Goal: Information Seeking & Learning: Learn about a topic

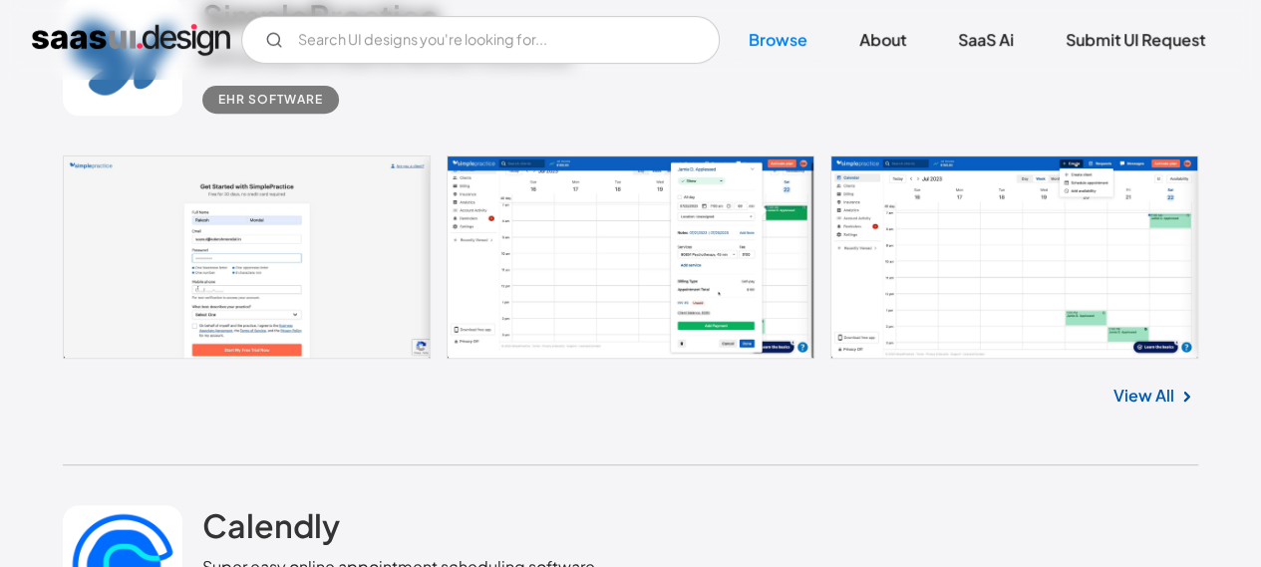
scroll to position [7977, 0]
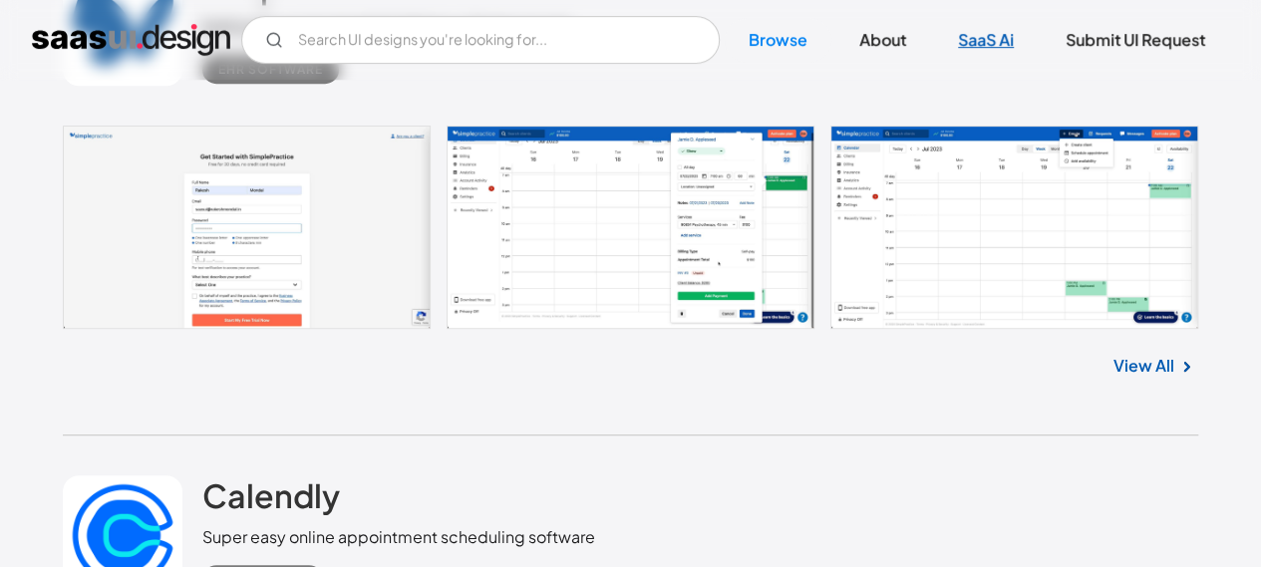
click at [983, 37] on link "SaaS Ai" at bounding box center [986, 40] width 104 height 44
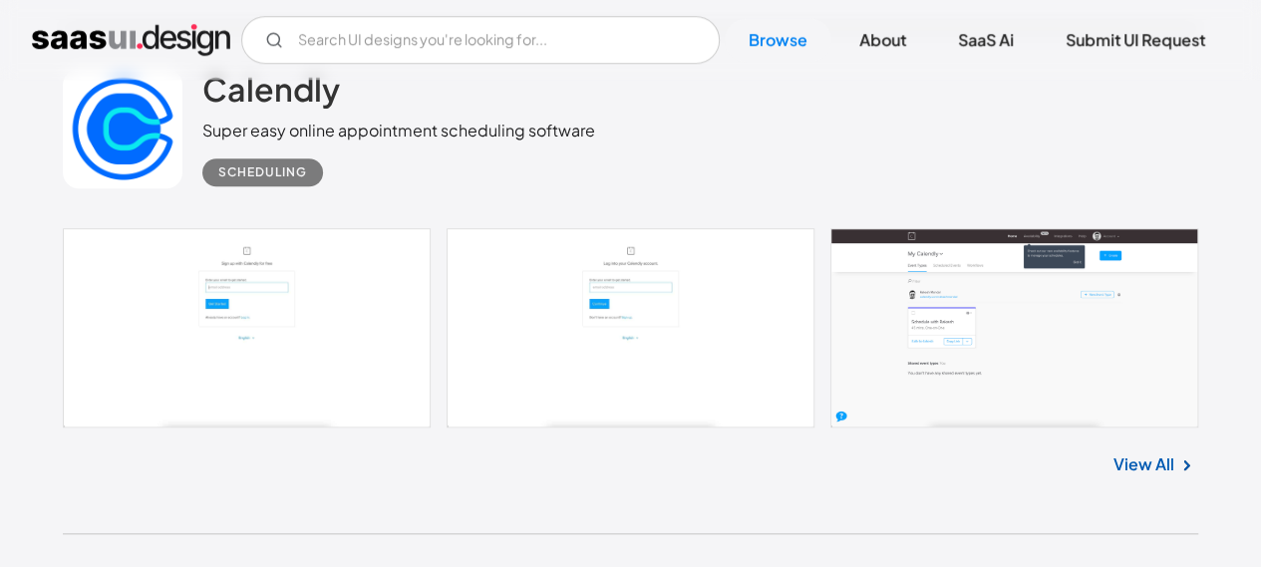
scroll to position [8375, 0]
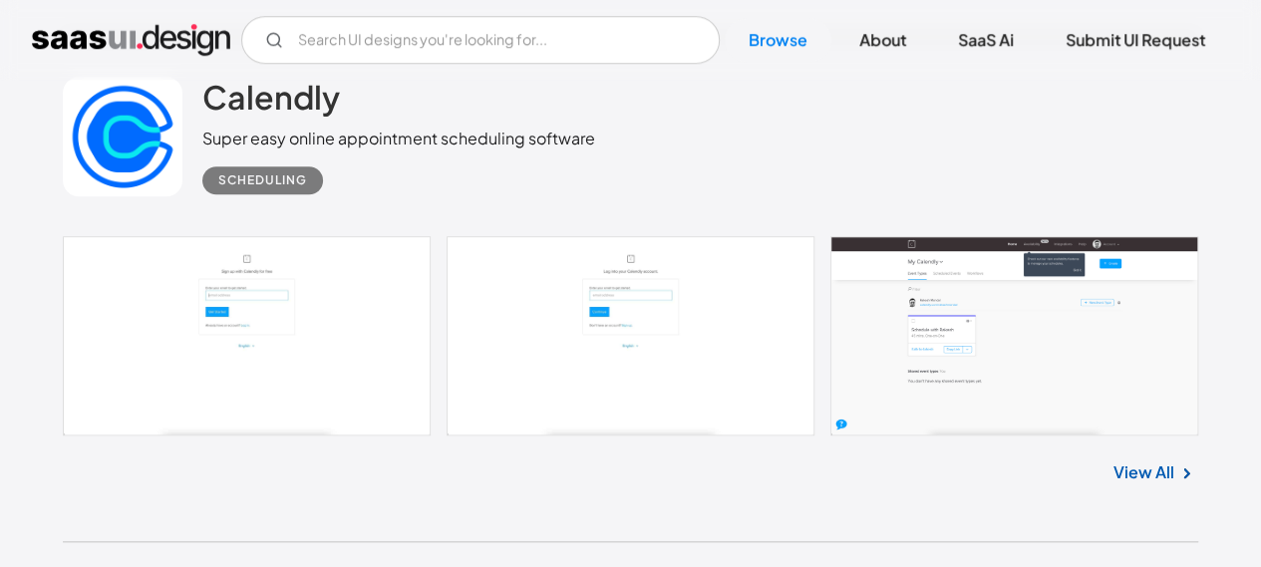
click at [558, 274] on link at bounding box center [631, 335] width 1136 height 199
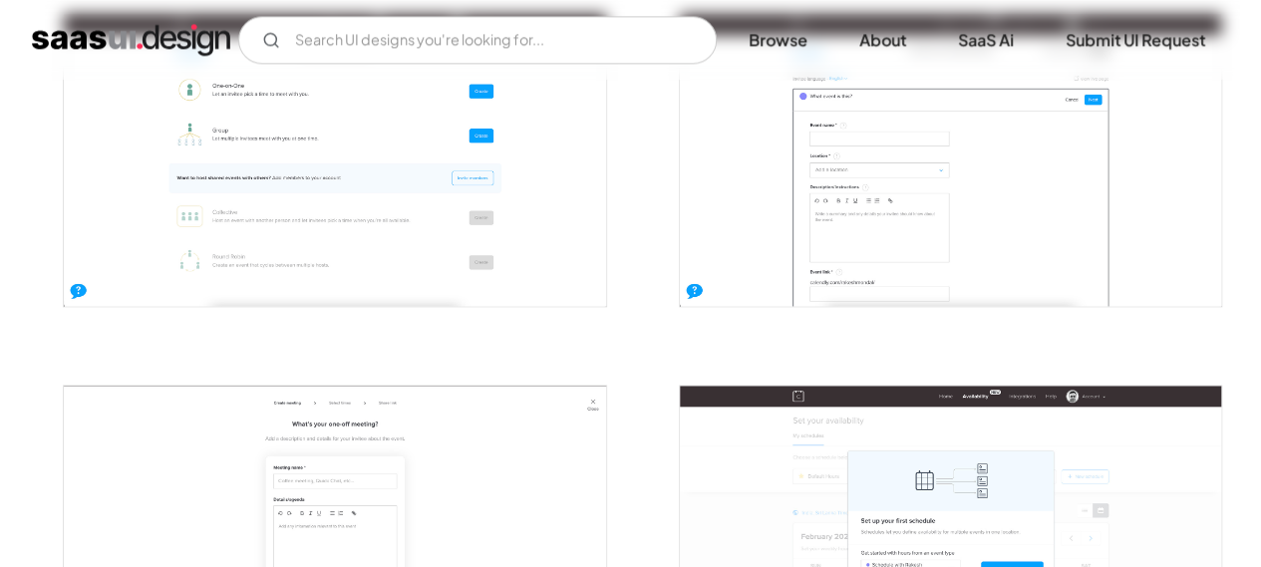
scroll to position [1496, 0]
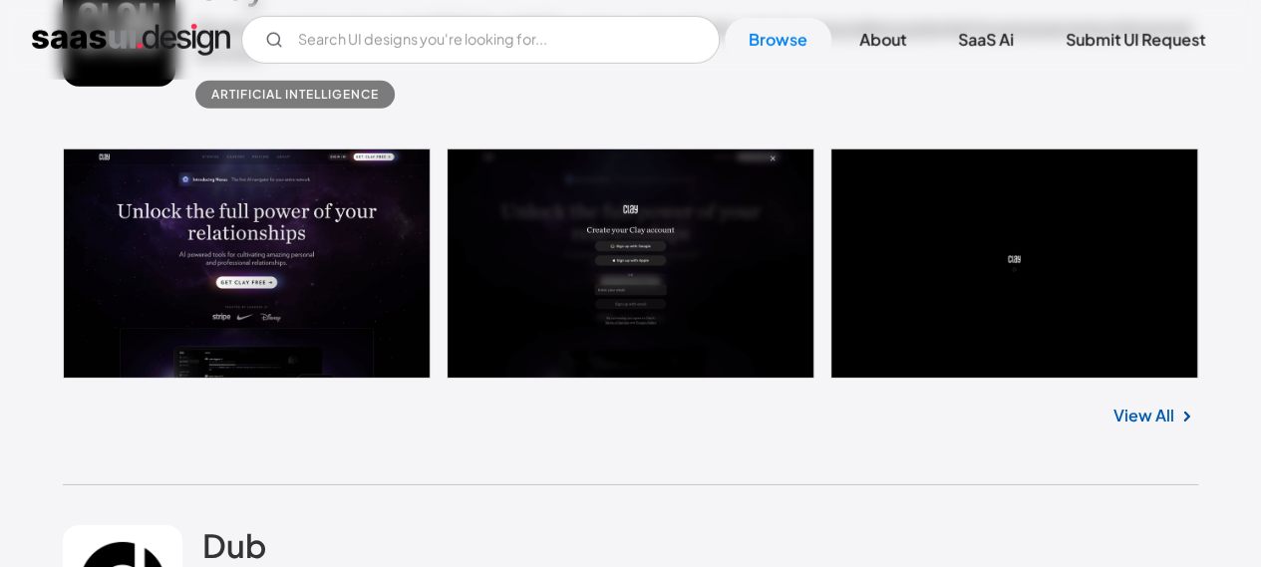
scroll to position [10469, 0]
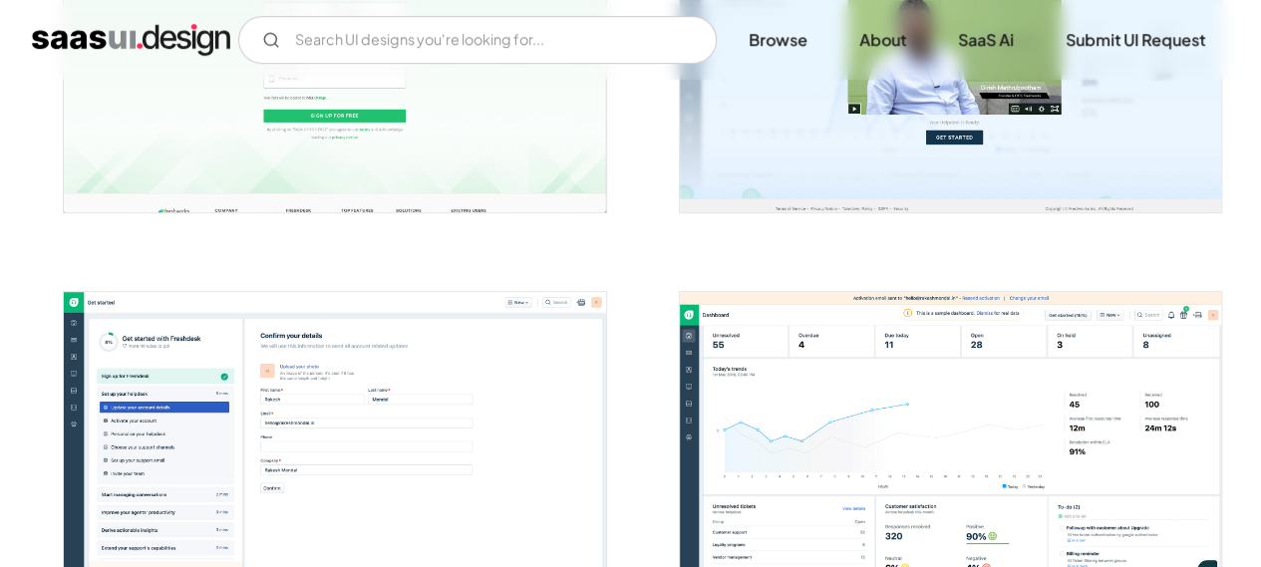
scroll to position [698, 0]
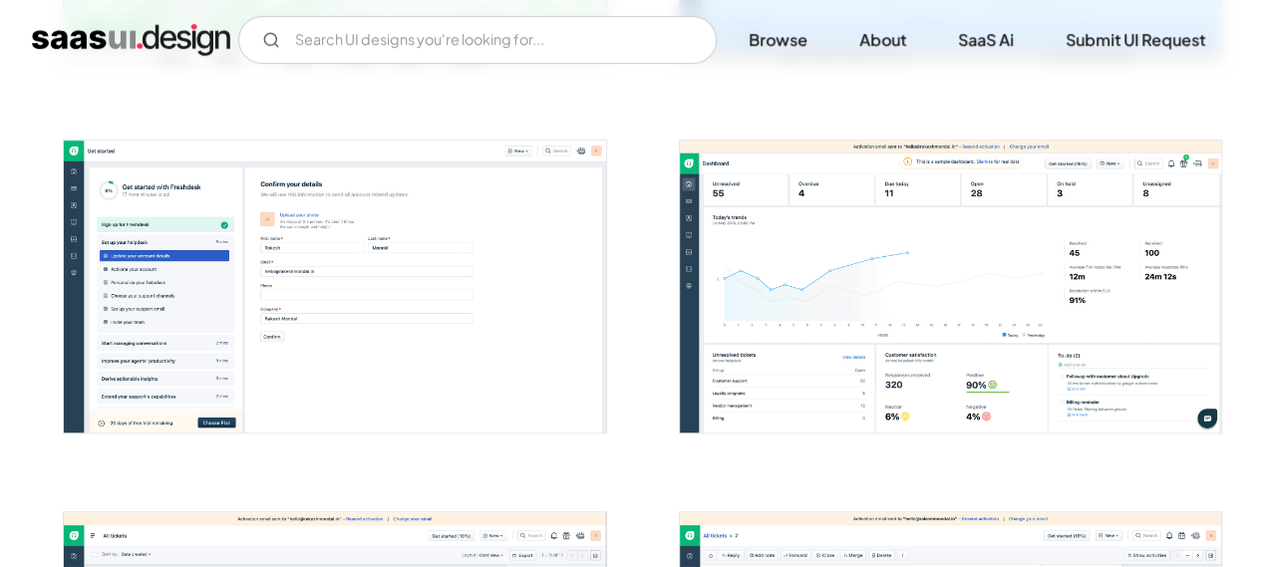
click at [861, 294] on img "open lightbox" at bounding box center [950, 287] width 541 height 292
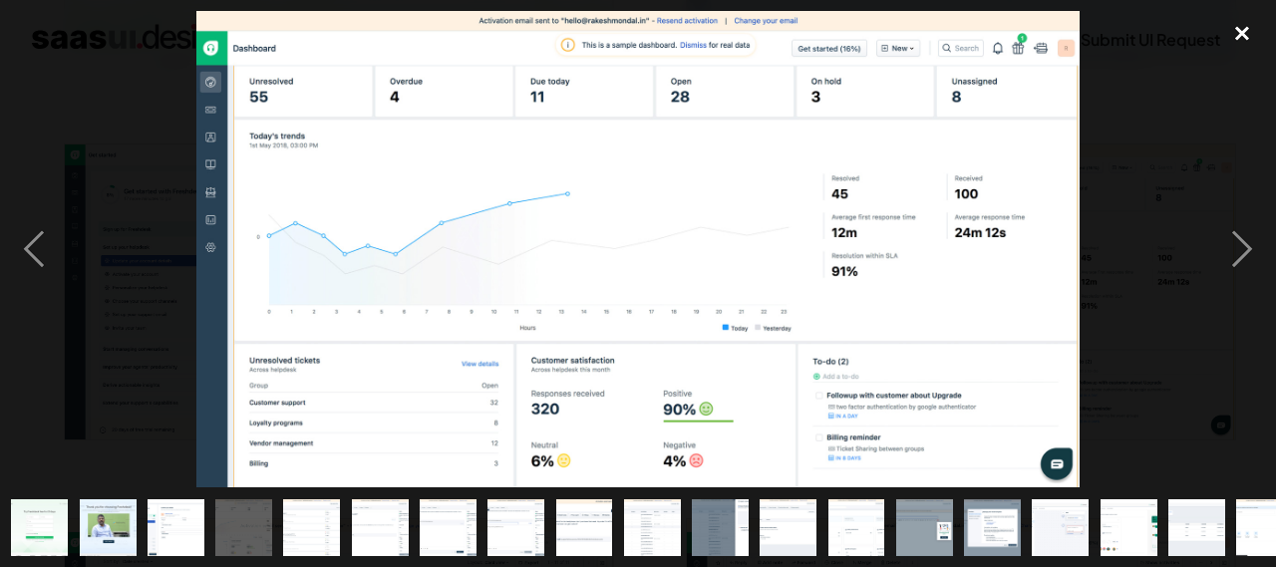
click at [1242, 37] on div "close lightbox" at bounding box center [1242, 33] width 68 height 44
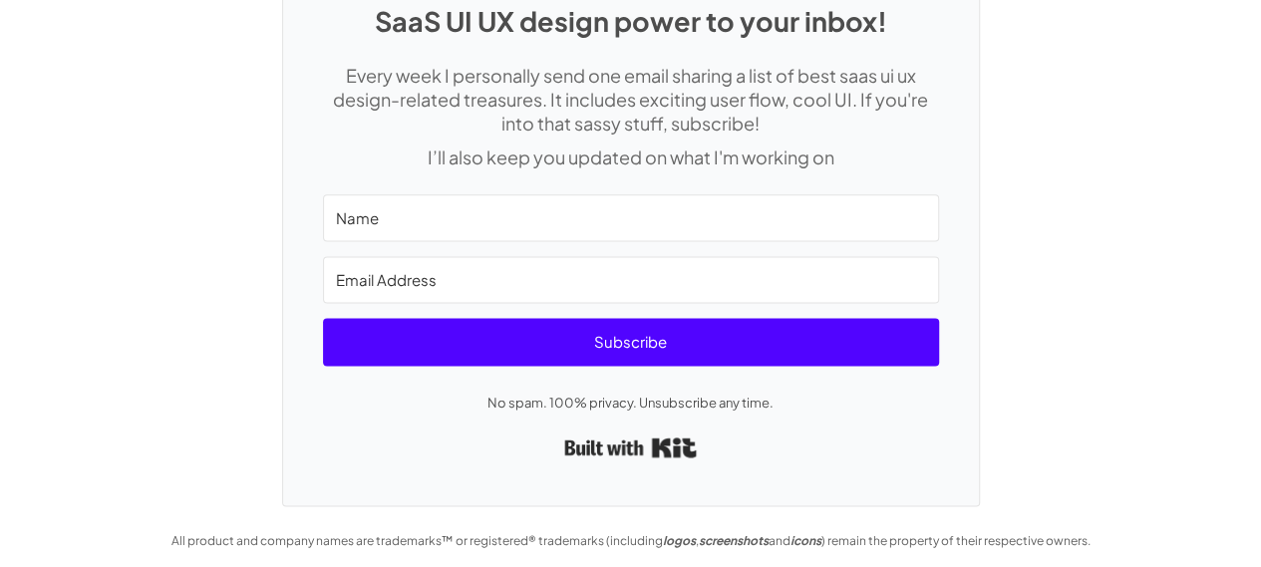
scroll to position [4995, 0]
